Goal: Check status: Check status

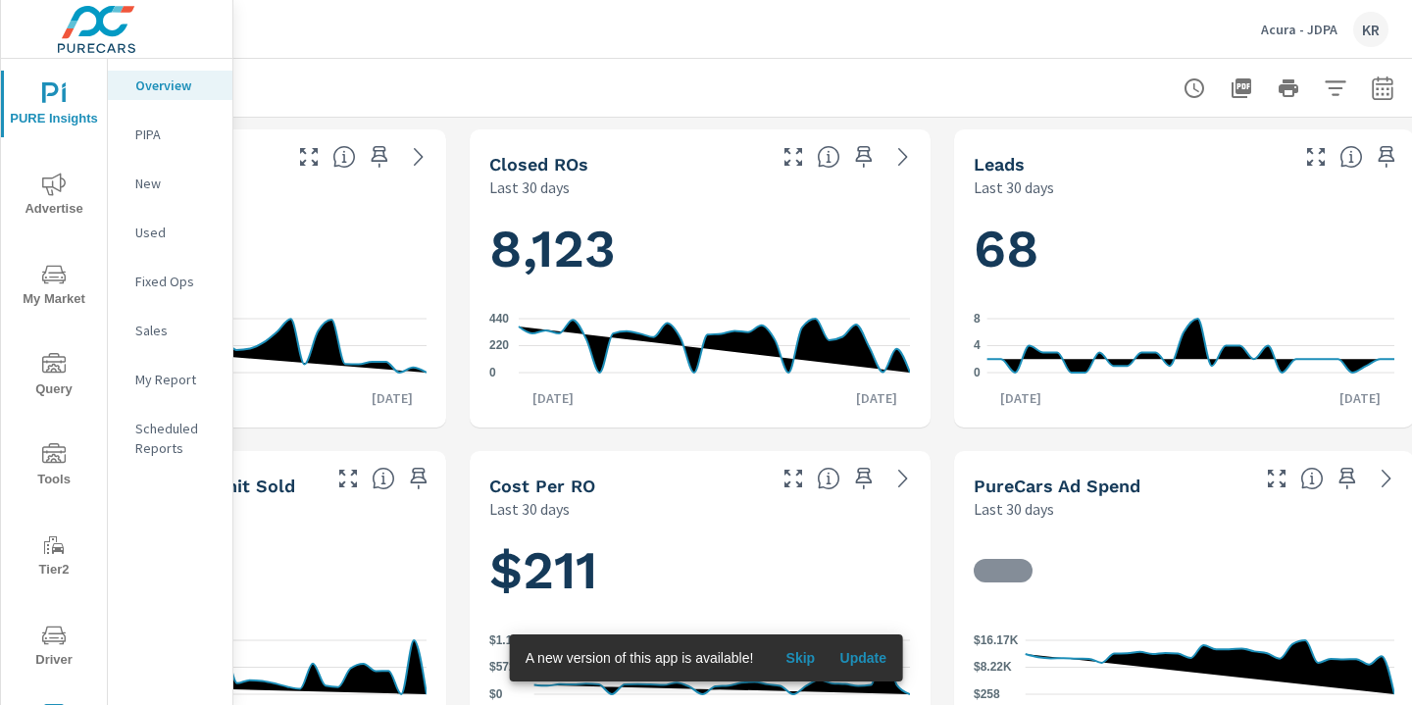
scroll to position [0, 273]
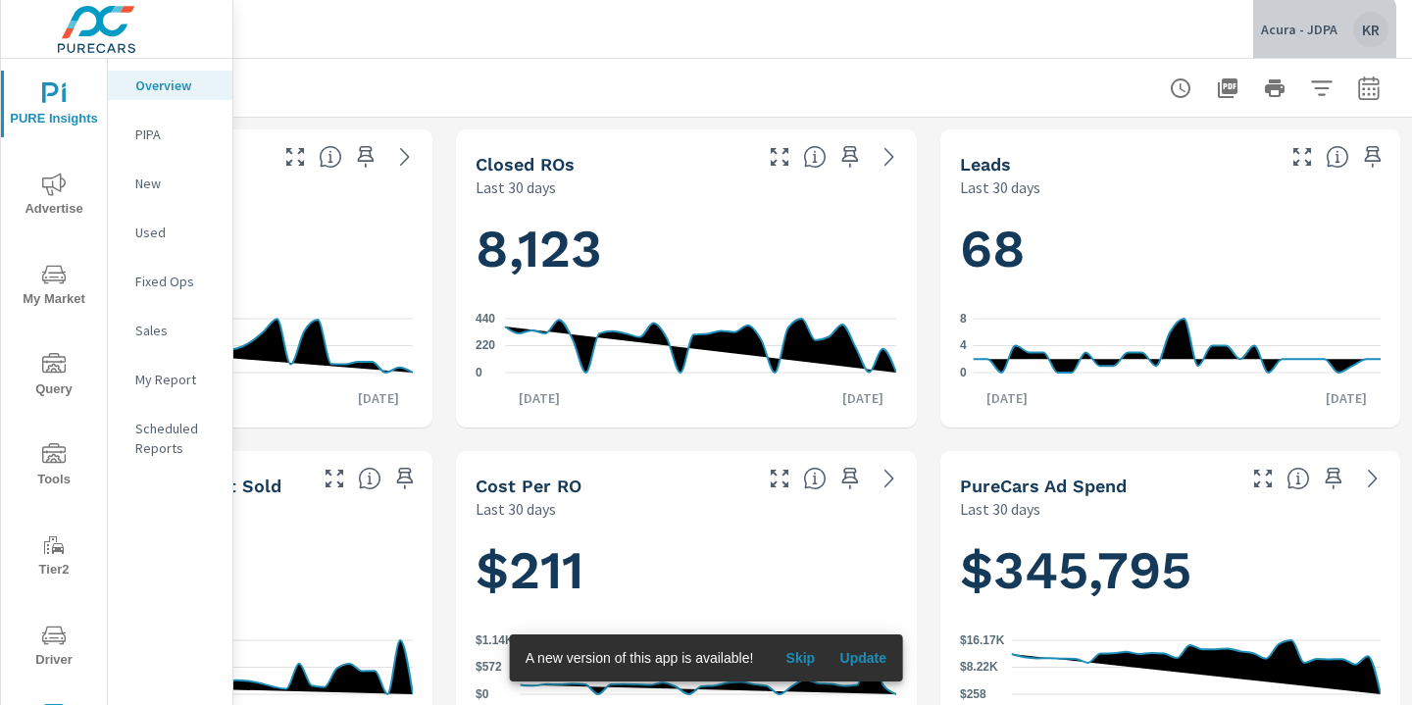
click at [1313, 32] on p "Acura - JDPA" at bounding box center [1299, 30] width 77 height 18
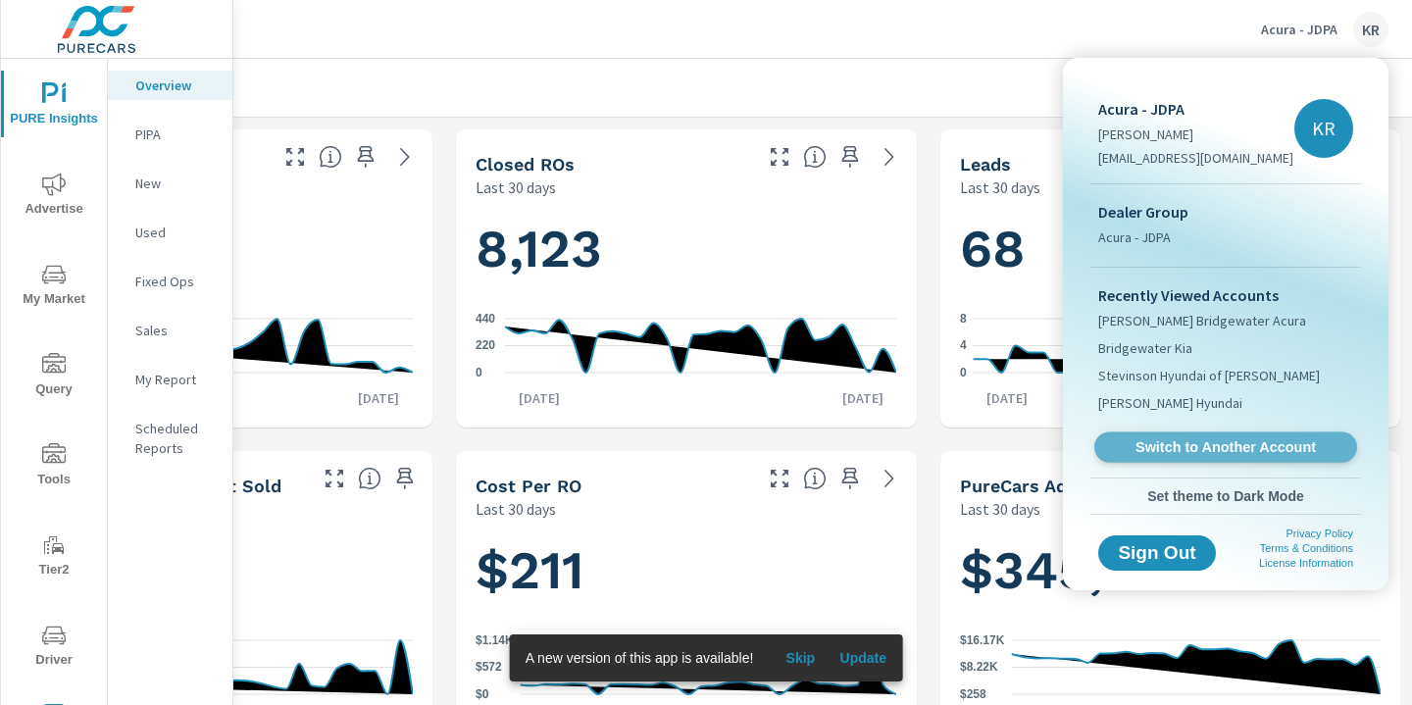
click at [1187, 449] on span "Switch to Another Account" at bounding box center [1225, 447] width 240 height 19
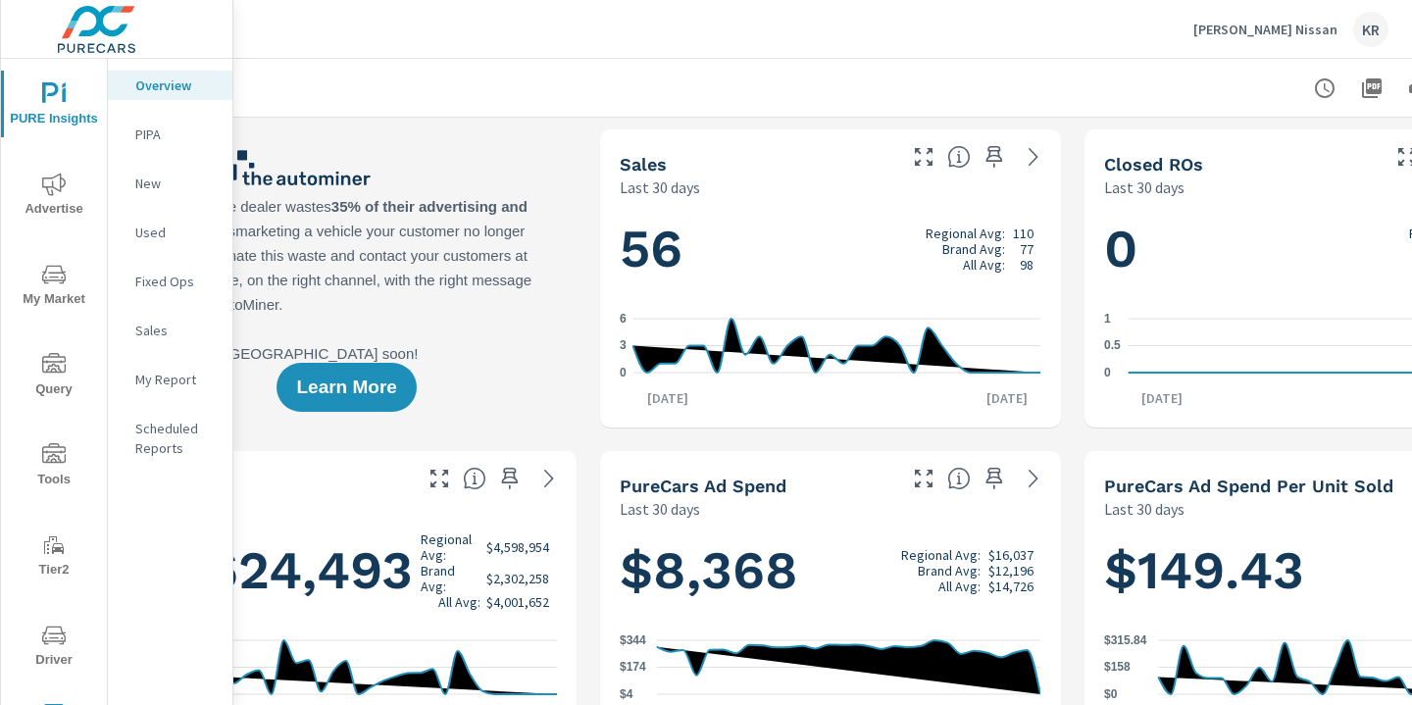
scroll to position [0, 273]
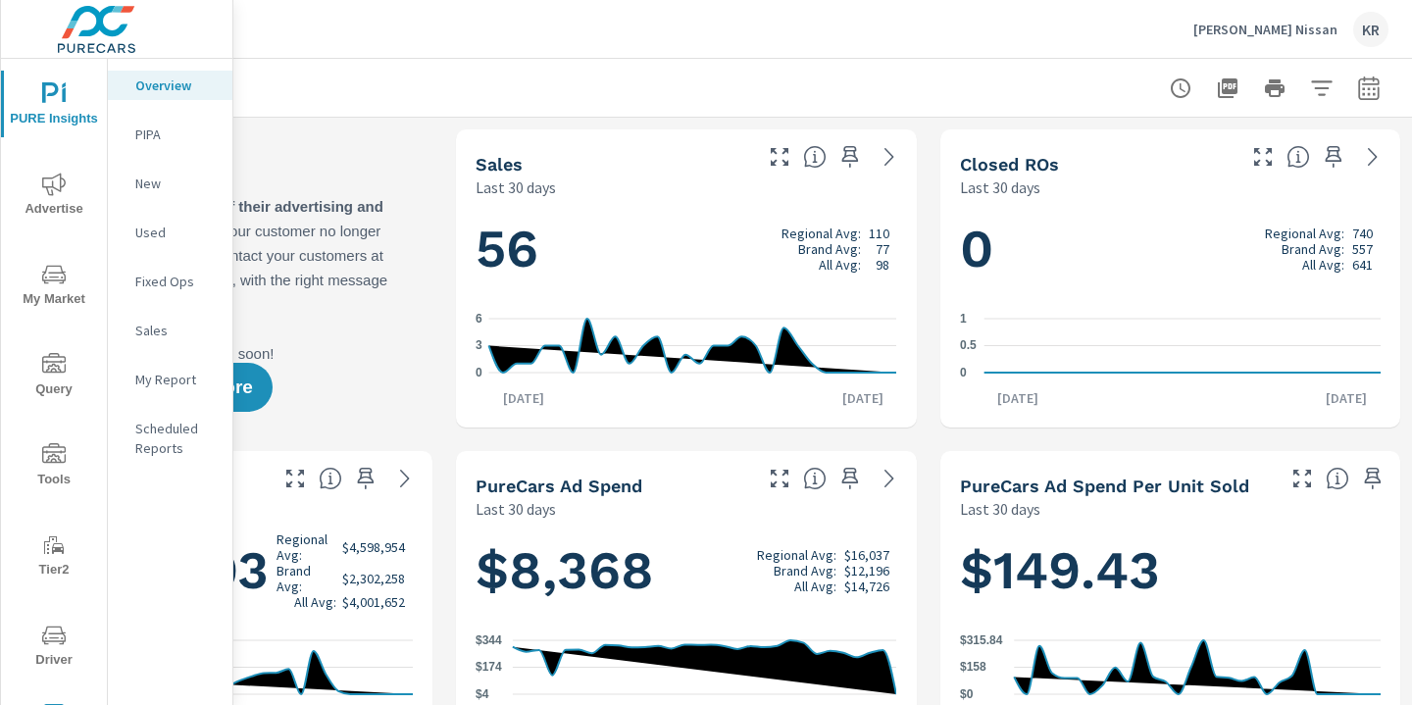
click at [1373, 85] on icon "button" at bounding box center [1370, 89] width 24 height 24
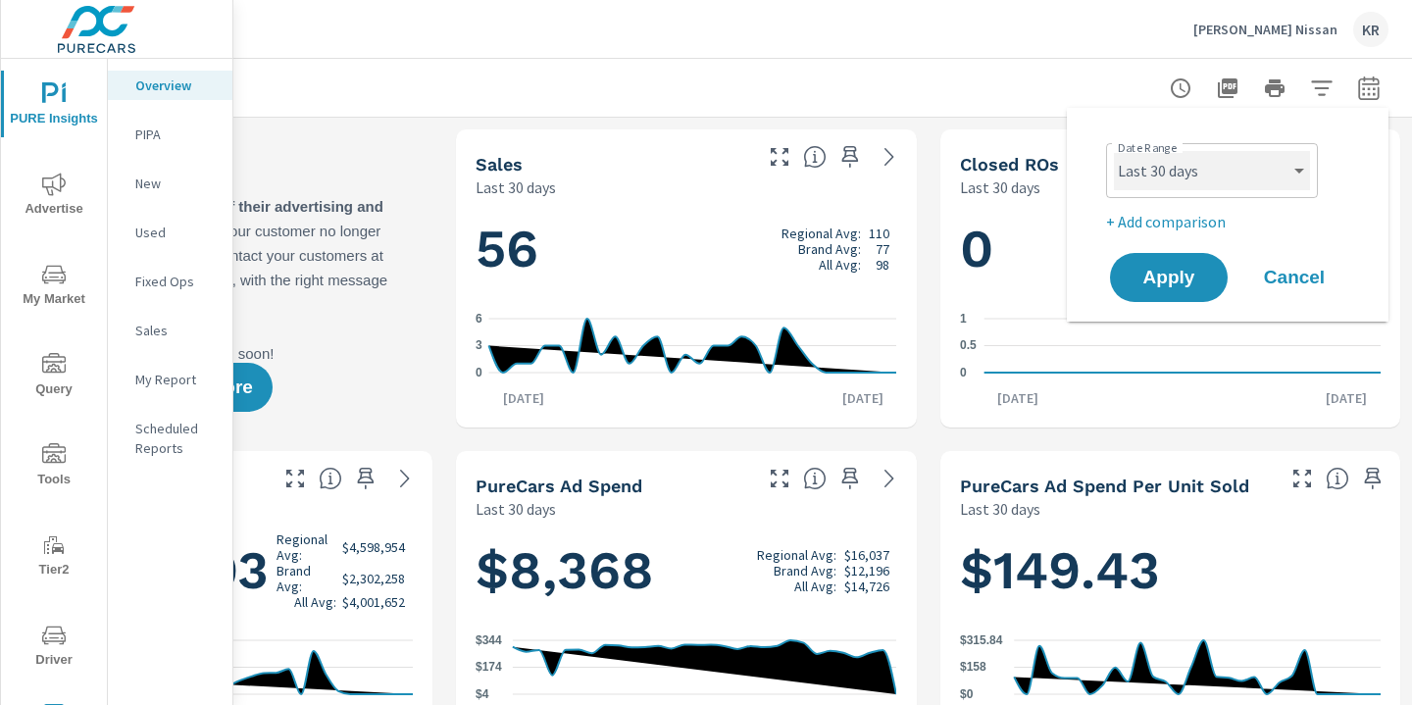
click at [1254, 170] on select "Custom [DATE] Last week Last 7 days Last 14 days Last 30 days Last 45 days Last…" at bounding box center [1212, 170] width 196 height 39
click at [1114, 151] on select "Custom [DATE] Last week Last 7 days Last 14 days Last 30 days Last 45 days Last…" at bounding box center [1212, 170] width 196 height 39
select select "custom"
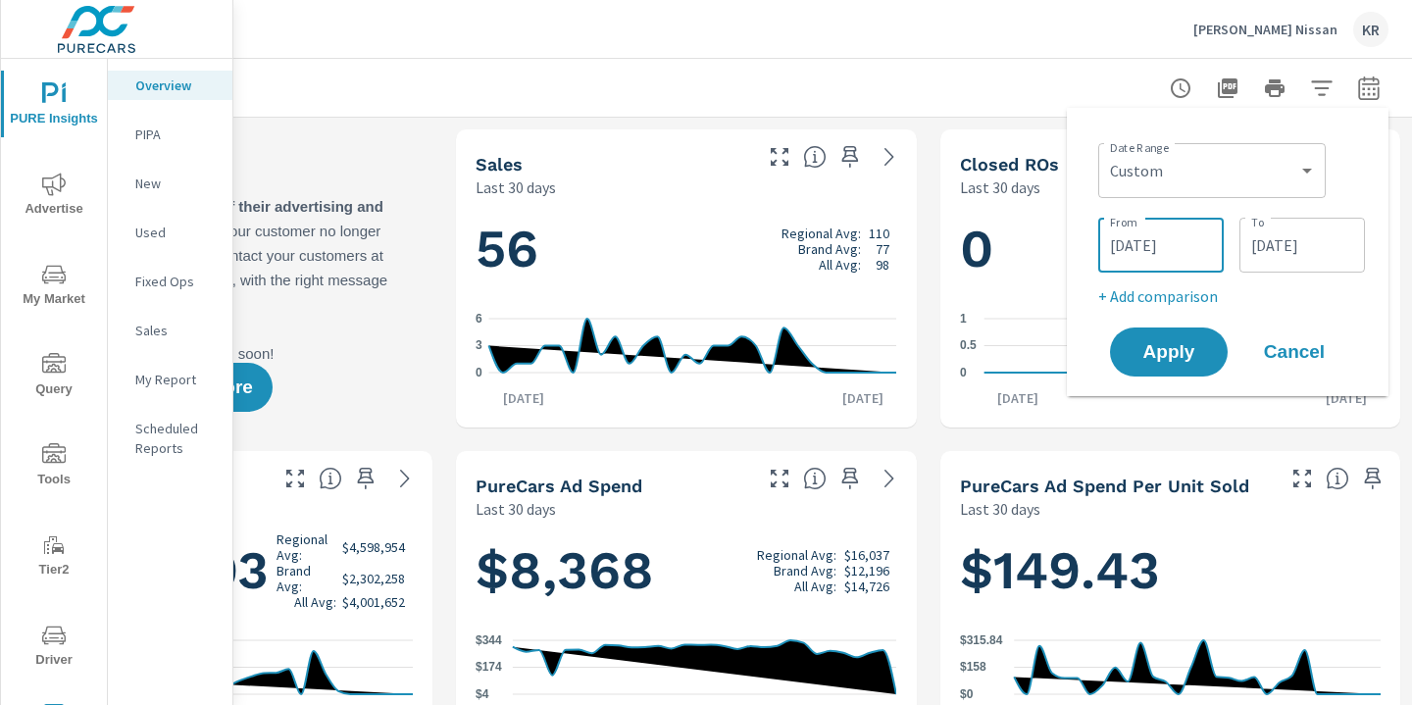
click at [1124, 247] on input "[DATE]" at bounding box center [1161, 245] width 110 height 39
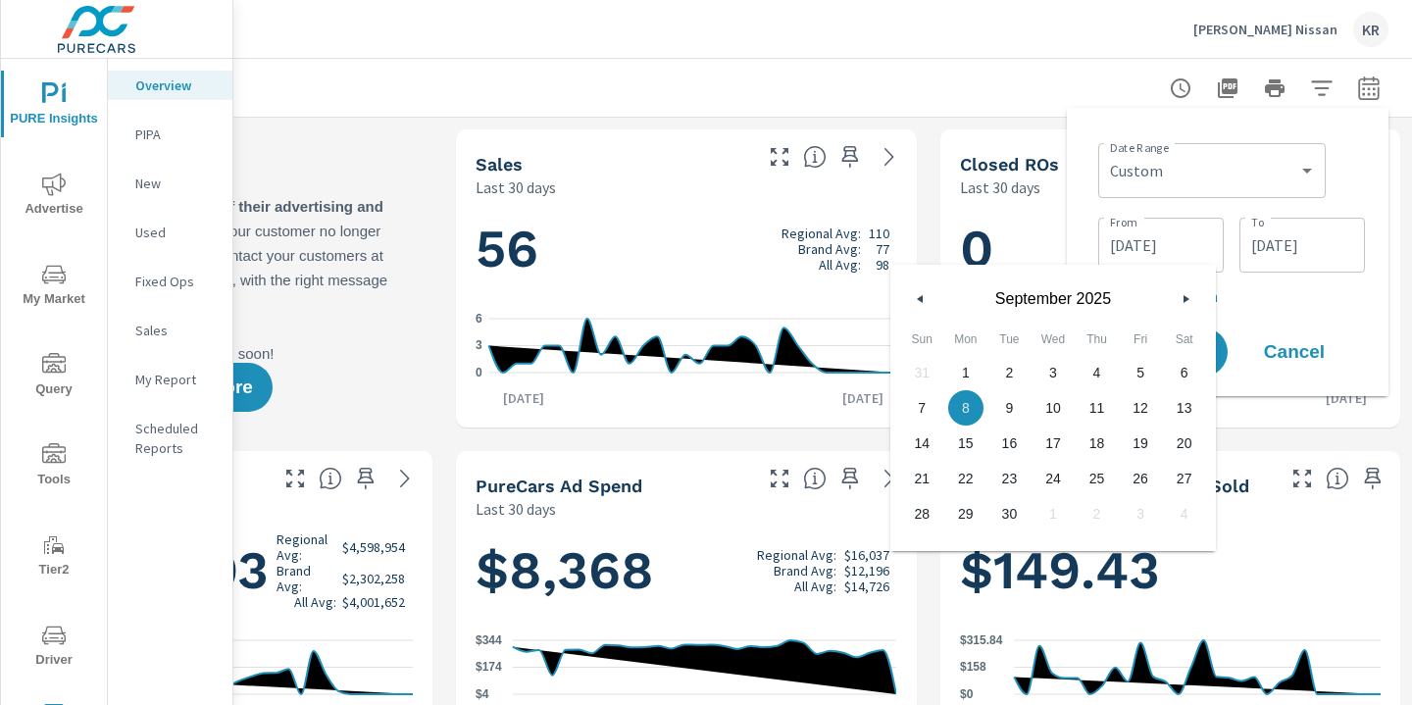
click at [915, 296] on icon "button" at bounding box center [918, 299] width 10 height 8
